Goal: Find specific page/section: Find specific page/section

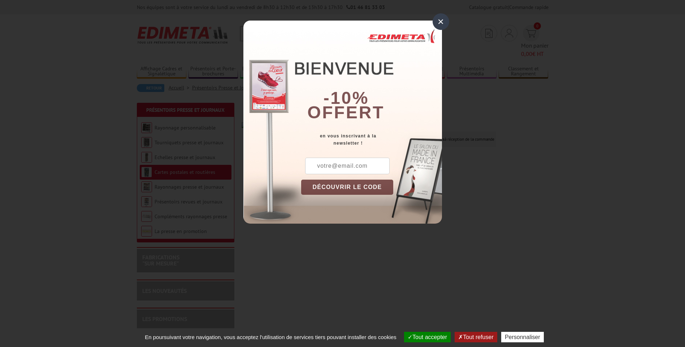
click at [446, 15] on div "×" at bounding box center [441, 21] width 17 height 17
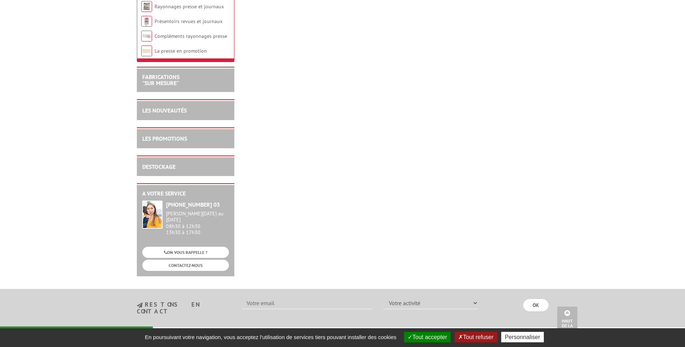
scroll to position [36, 0]
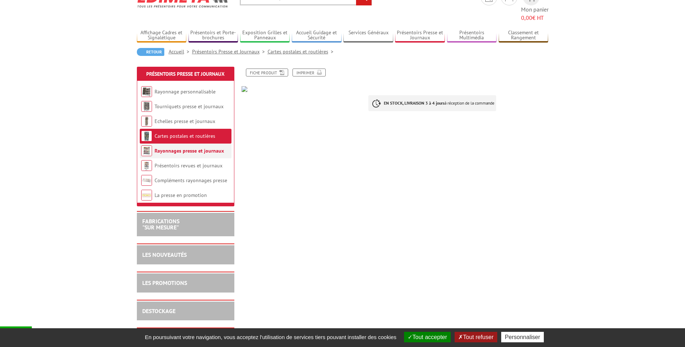
click at [213, 148] on link "Rayonnages presse et journaux" at bounding box center [189, 151] width 69 height 6
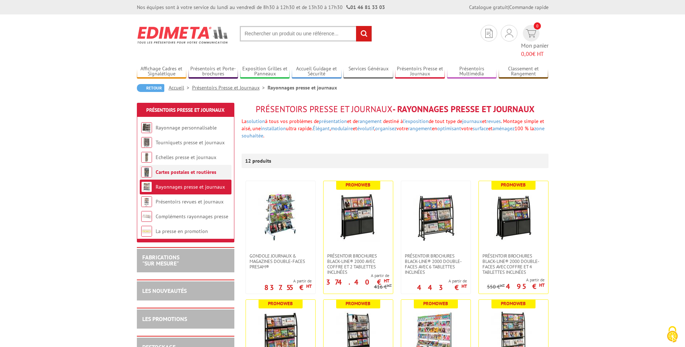
click at [190, 168] on li "Cartes postales et routières" at bounding box center [186, 172] width 92 height 15
click at [185, 169] on link "Cartes postales et routières" at bounding box center [186, 172] width 61 height 6
